Goal: Book appointment/travel/reservation

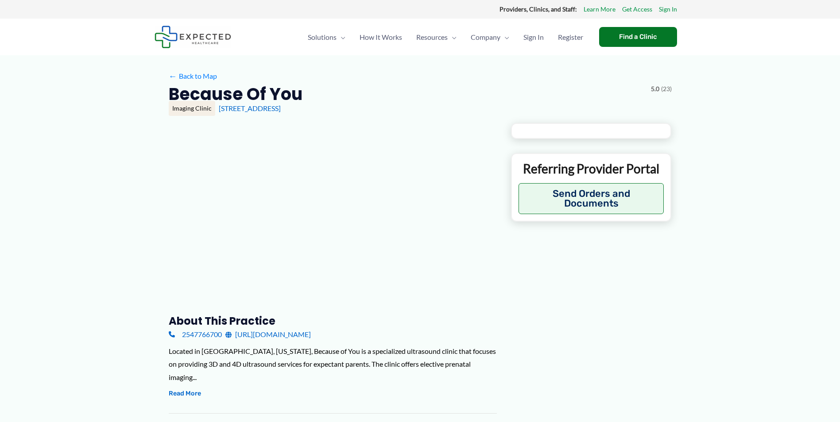
click at [259, 332] on link "[URL][DOMAIN_NAME]" at bounding box center [267, 334] width 85 height 13
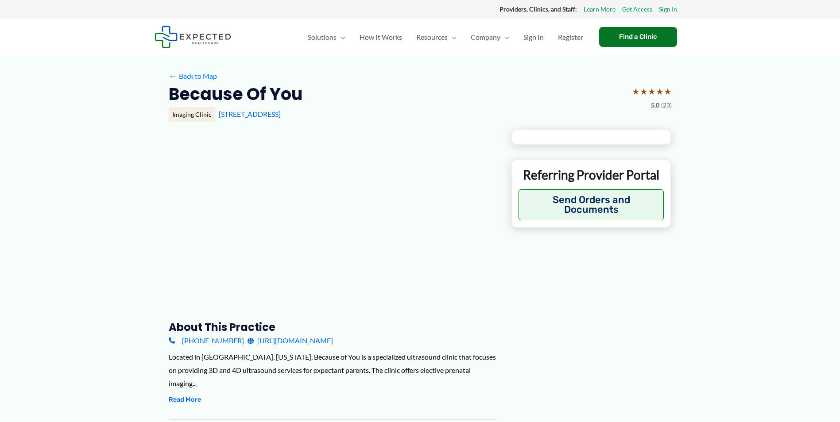
type input "**********"
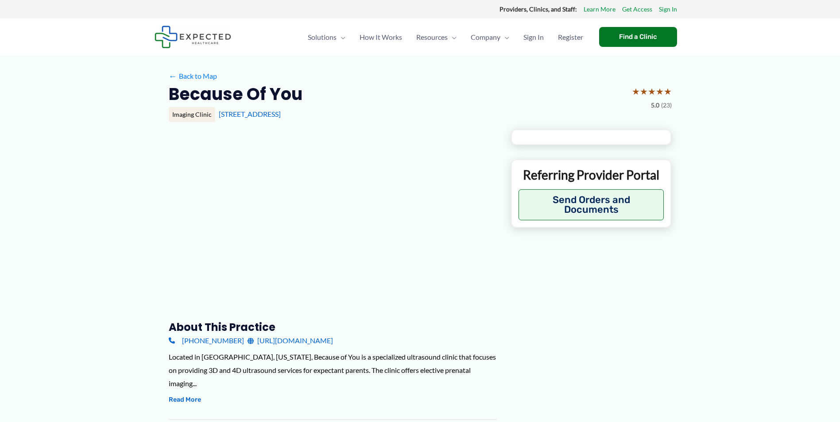
type input "**********"
